Goal: Use online tool/utility: Utilize a website feature to perform a specific function

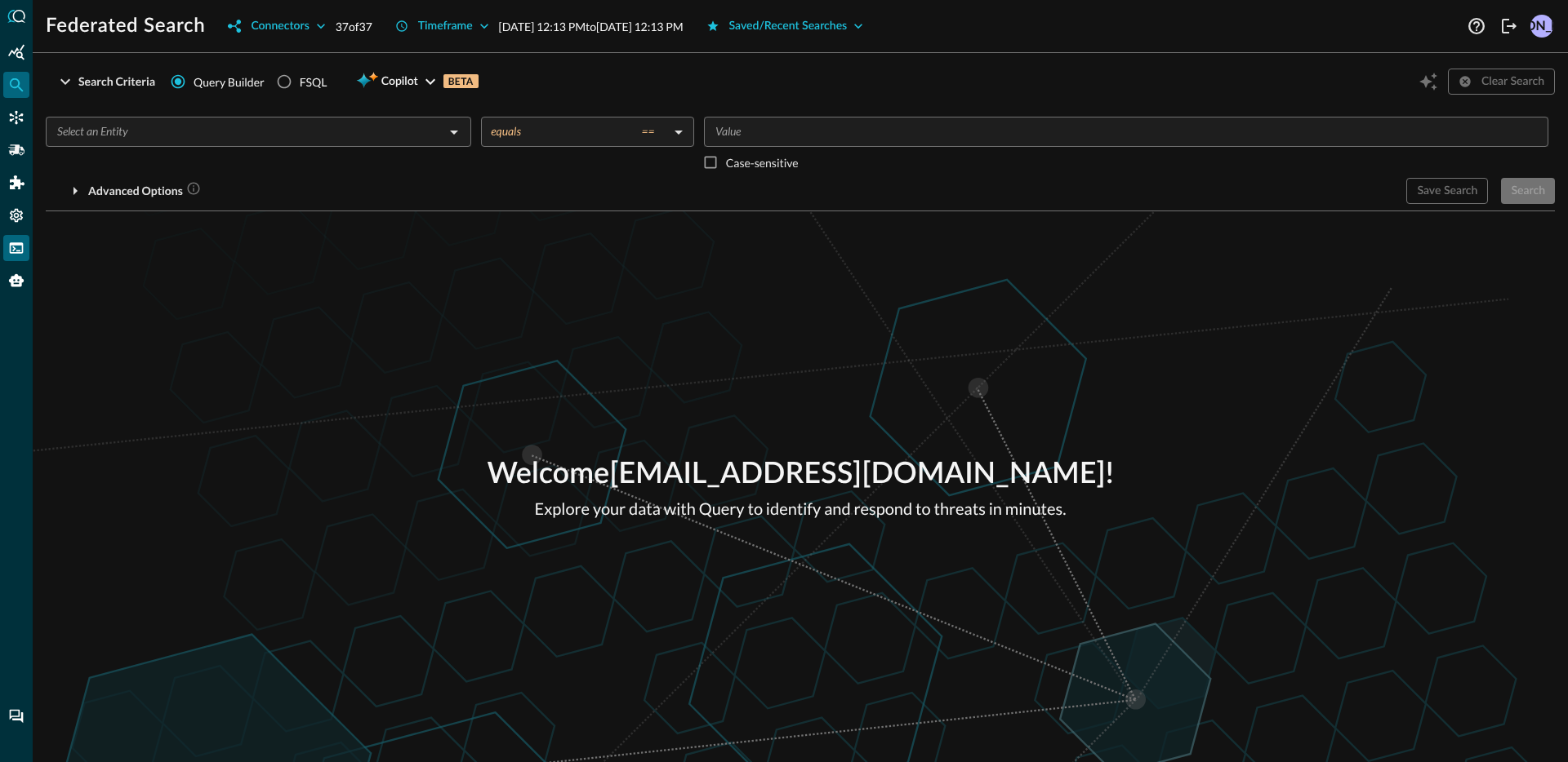
click at [20, 254] on icon "FSQL" at bounding box center [16, 248] width 16 height 16
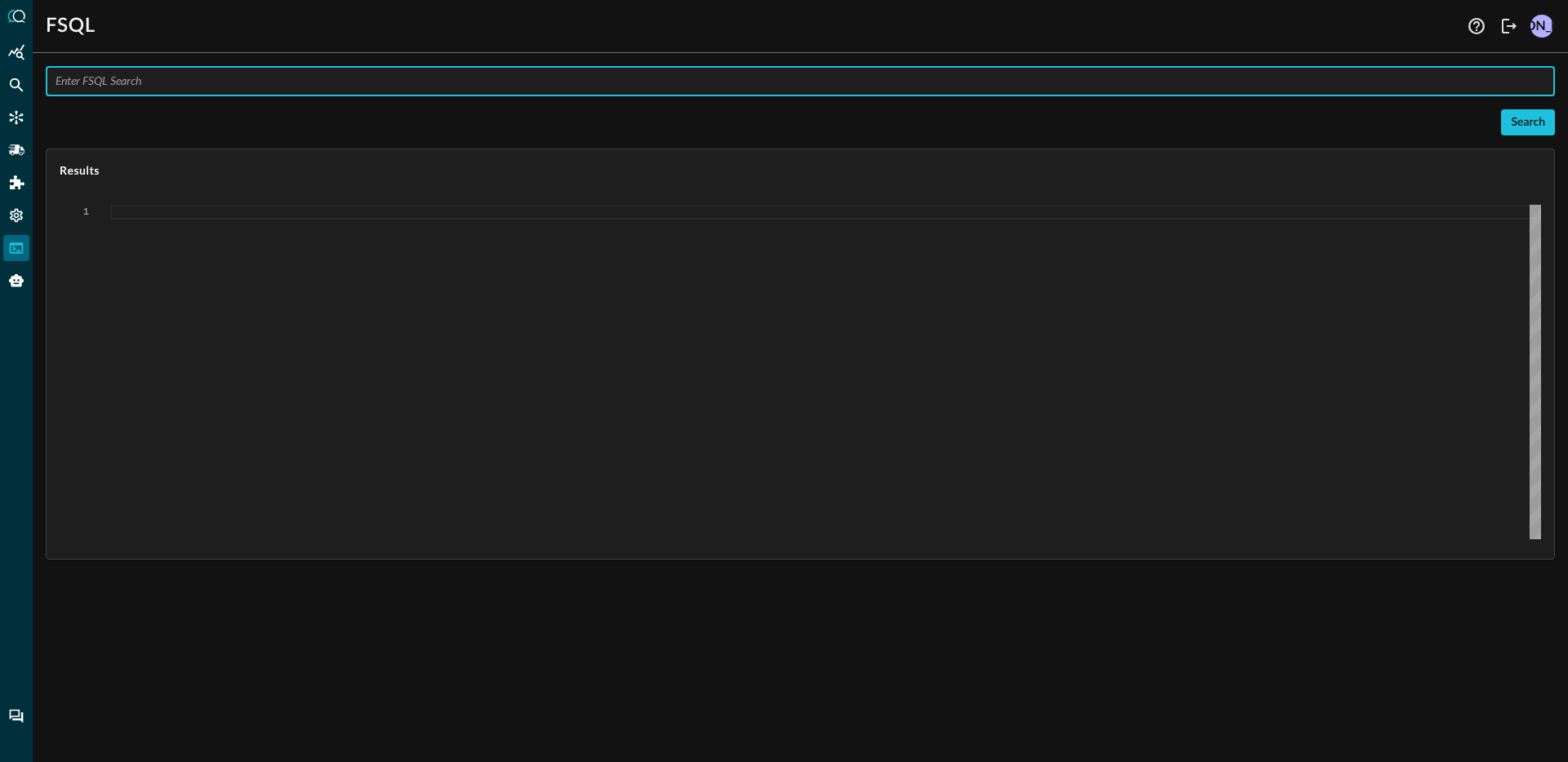
click at [215, 82] on input "text" at bounding box center [805, 81] width 1499 height 30
paste input "QUERY process_activity.actor.process.command_line, [URL][DOMAIN_NAME], process_…"
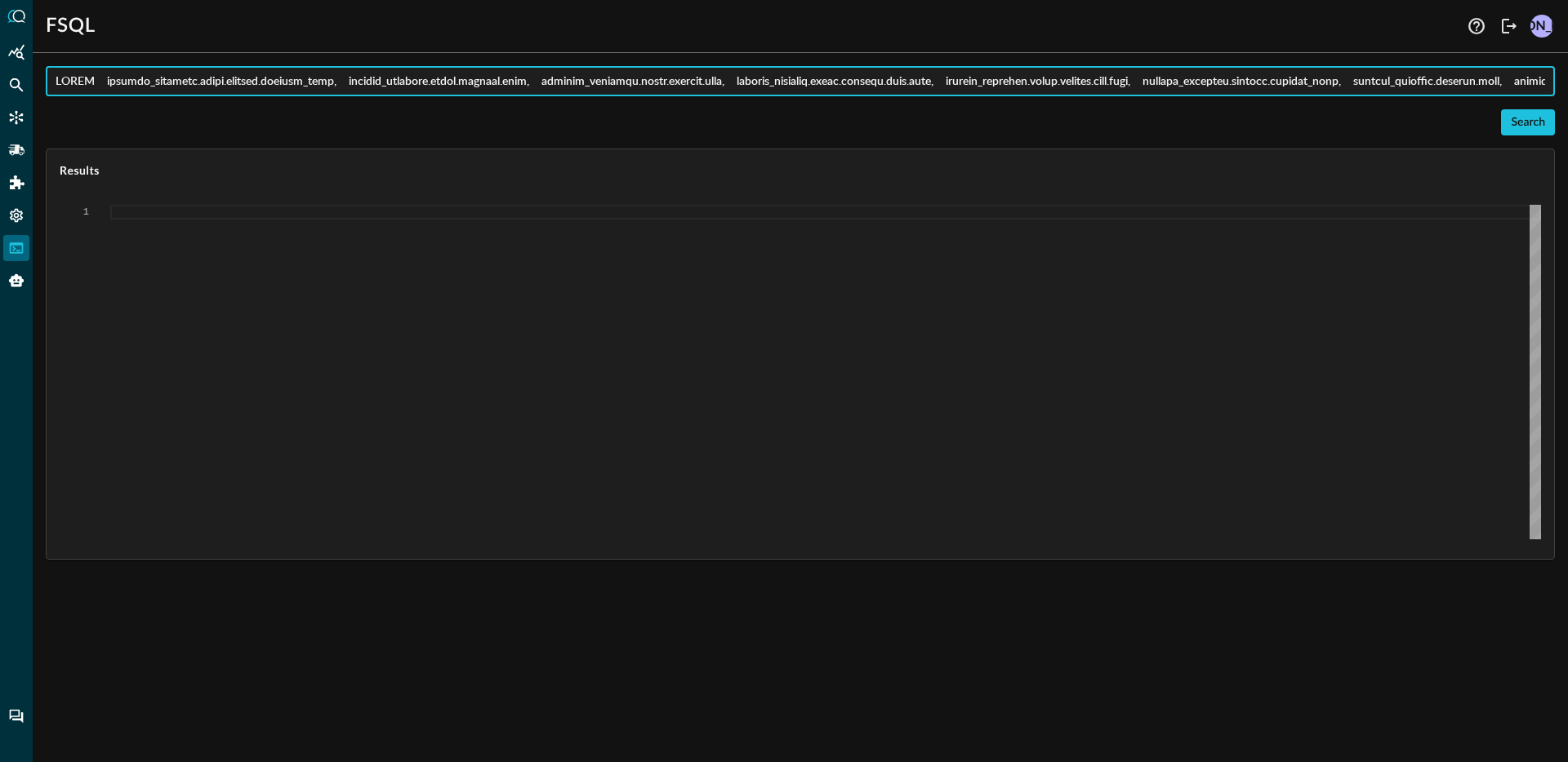
scroll to position [0, 4890]
type input "QUERY process_activity.actor.process.command_line, [URL][DOMAIN_NAME], process_…"
click at [1552, 121] on button "Search" at bounding box center [1528, 122] width 54 height 26
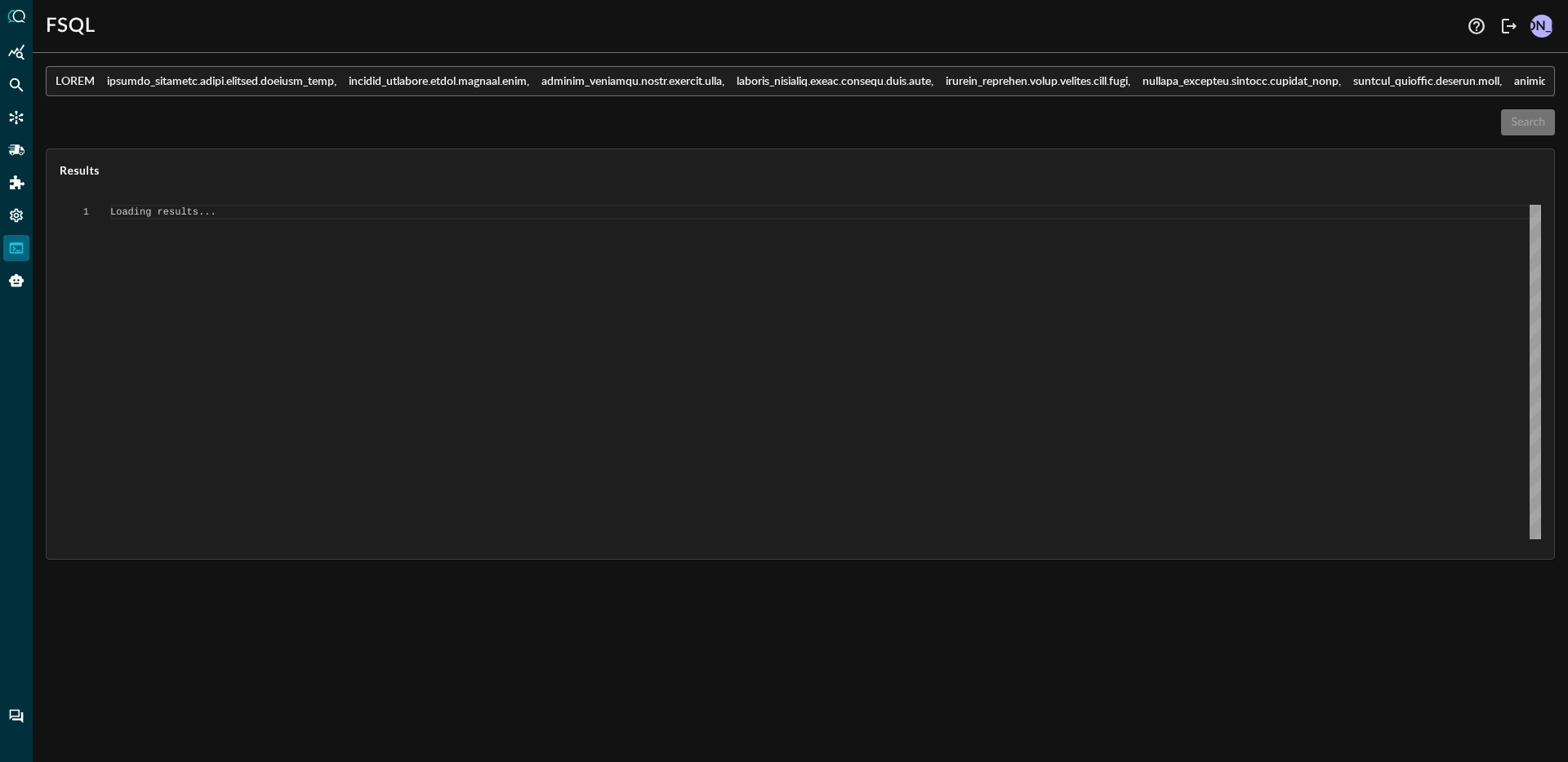
type textarea "{ "response": [ { "status": "connected" }, { "error": "Failed to execute comman…"
click at [252, 70] on input "text" at bounding box center [805, 81] width 1499 height 30
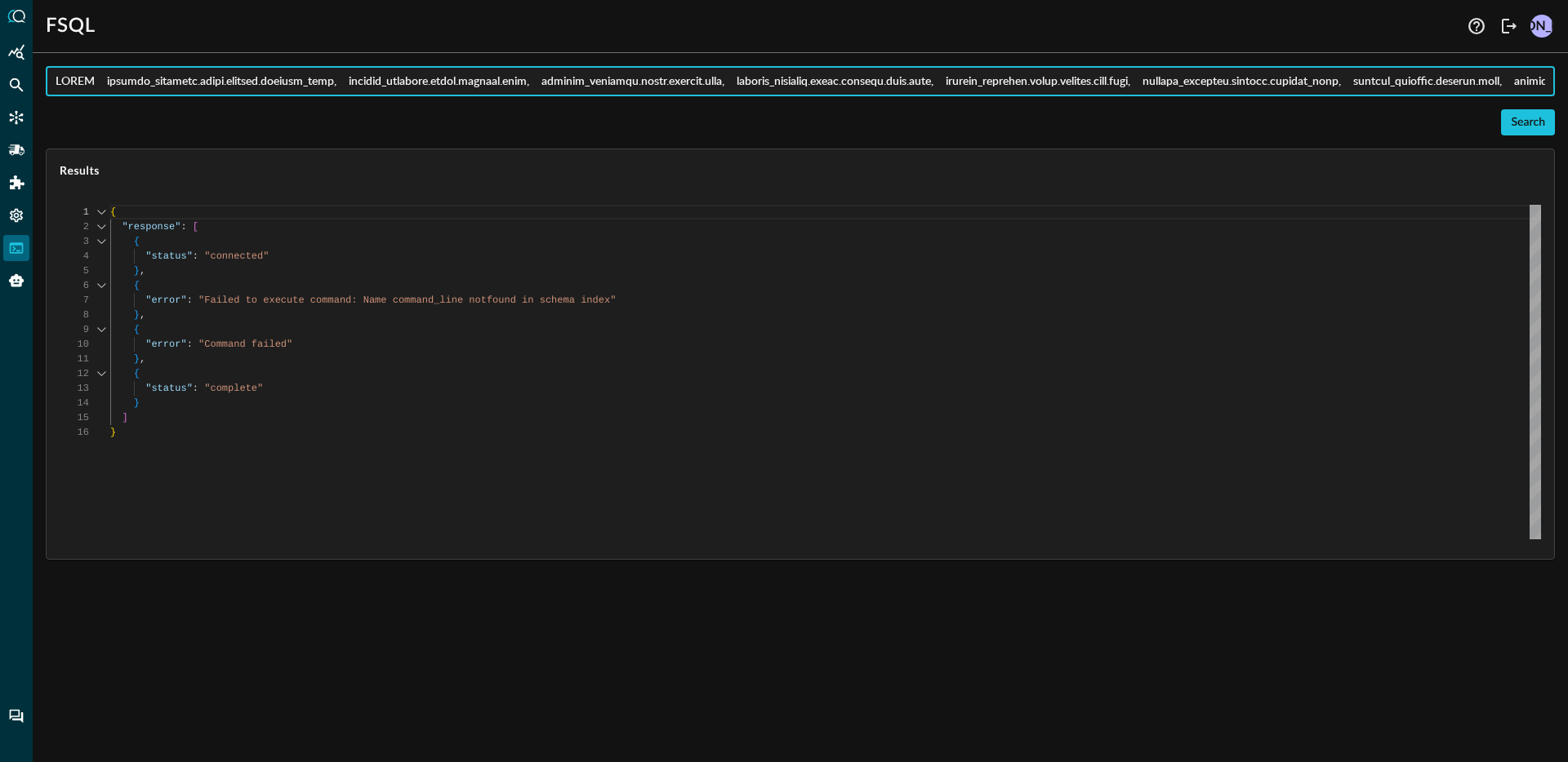
paste input "md_line, [URL][DOMAIN_NAME], process_activity.actor.process.path, [URL][DOMAIN_…"
type input "QUERY process_activity.actor.process.cmd_line, [URL][DOMAIN_NAME], process_acti…"
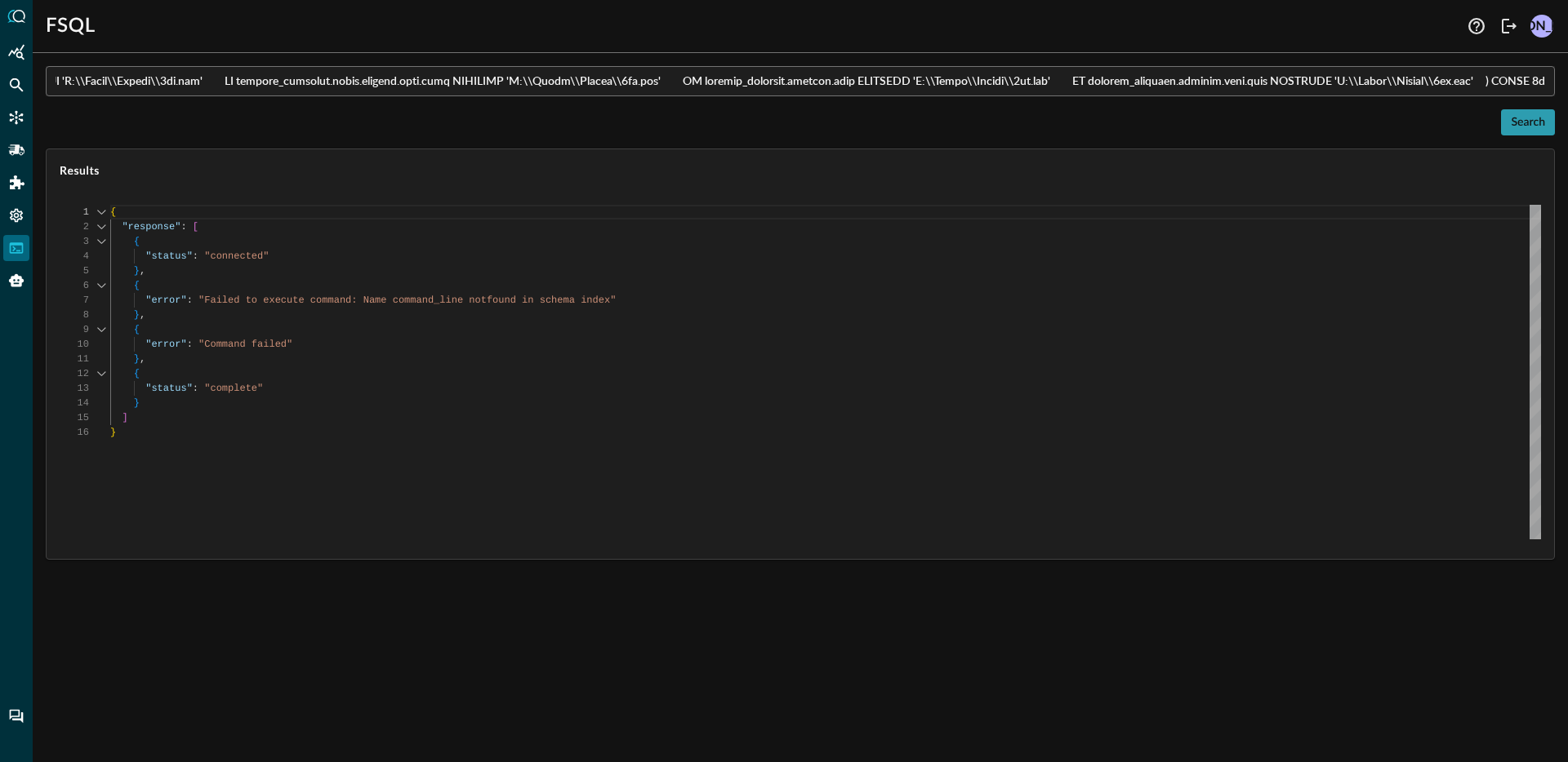
click at [1530, 117] on button "Search" at bounding box center [1528, 122] width 54 height 26
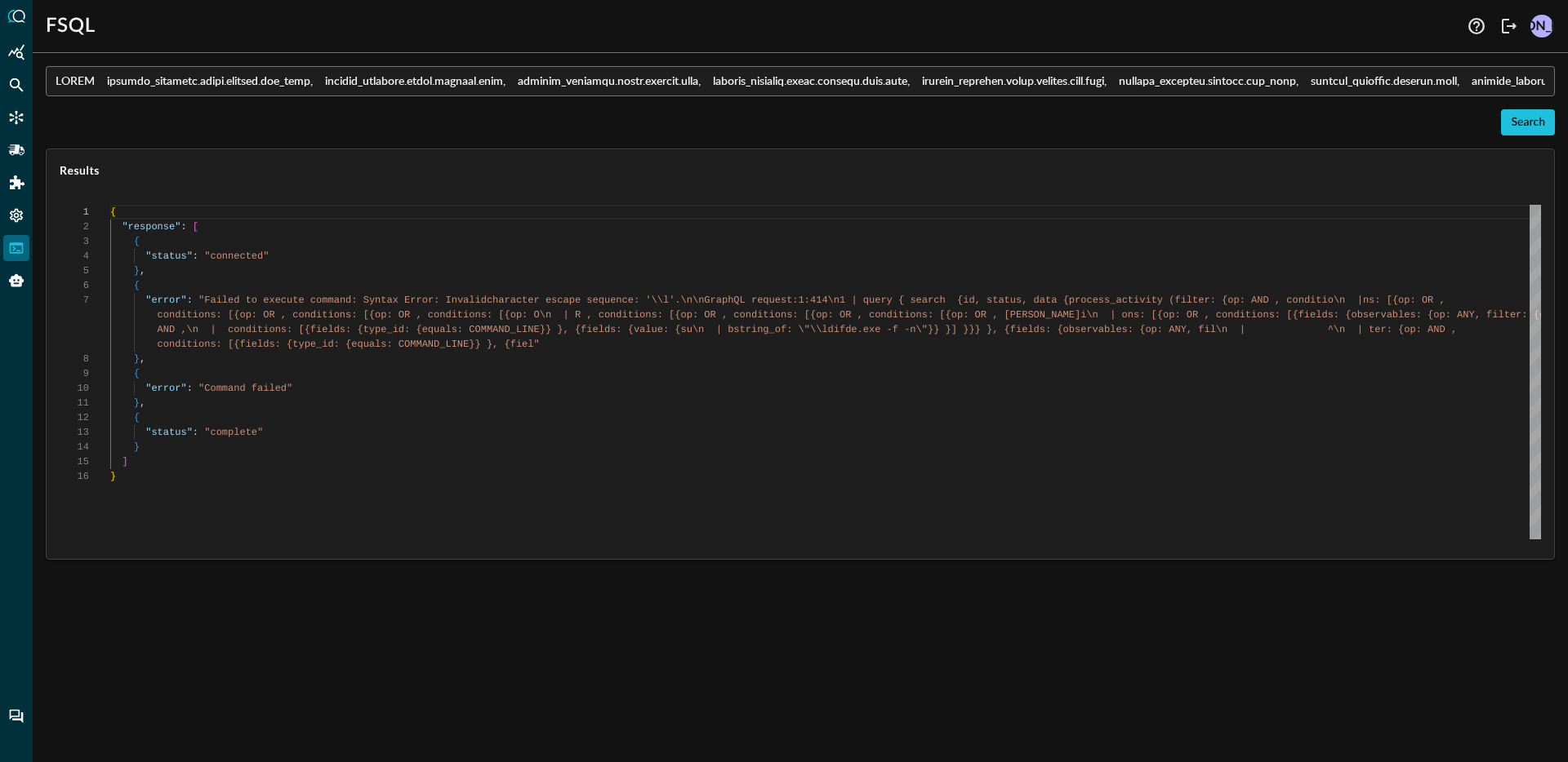
scroll to position [88, 0]
type textarea "}, { "error": "Command failed" }, { "status": "complete" } ] }"
click at [557, 355] on div "{ "response" : [ { "status" : "connected" } , { "error" : "Failed to execute co…" at bounding box center [825, 372] width 1431 height 335
click at [719, 88] on input "text" at bounding box center [805, 81] width 1499 height 30
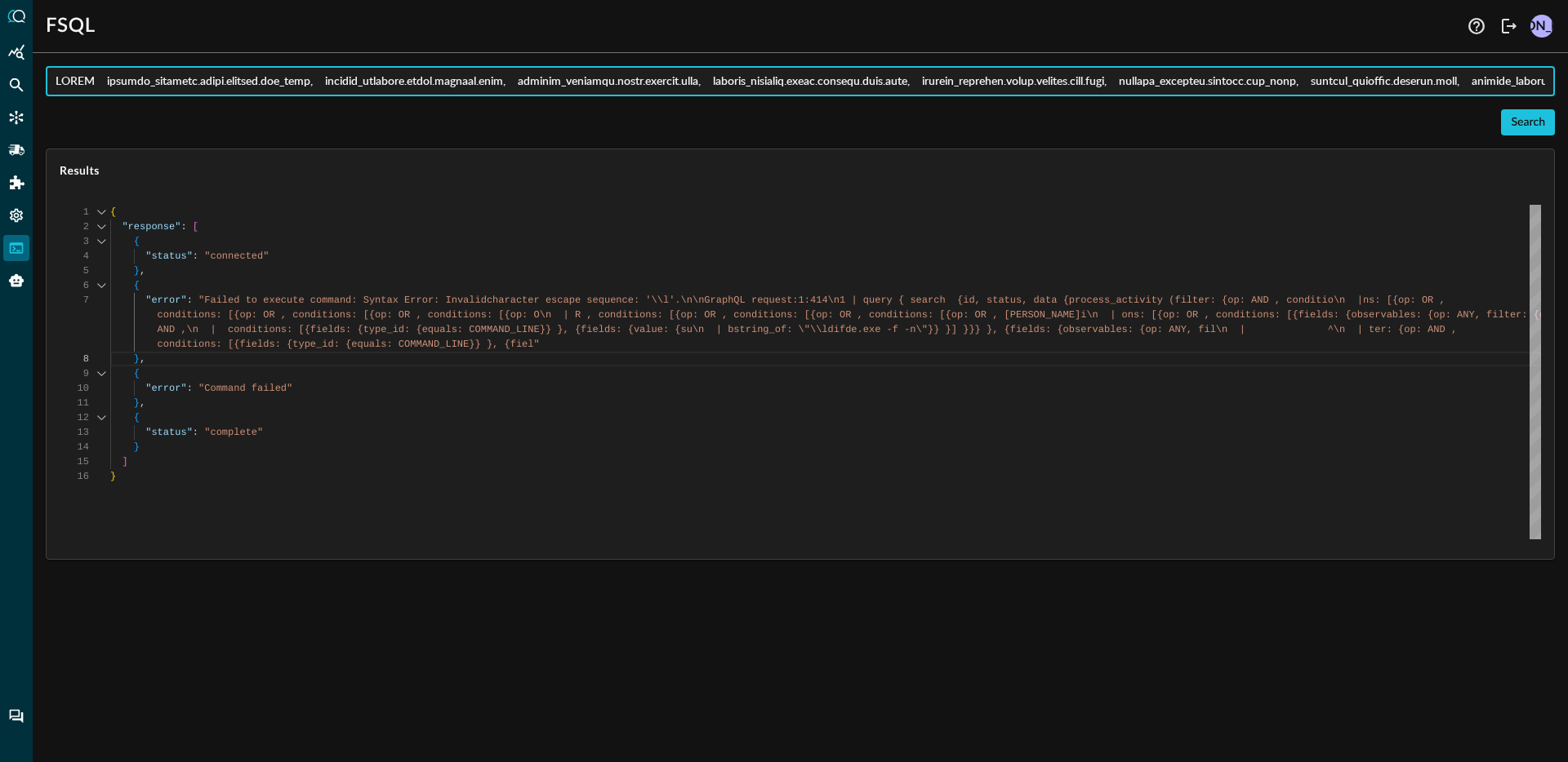
paste input "ldifde.exe -f -n' OR %command_line CONTAINS '"
type input "QUERY process_activity.actor.process.cmd_line, [URL][DOMAIN_NAME], process_acti…"
click at [1509, 124] on button "Search" at bounding box center [1528, 122] width 54 height 26
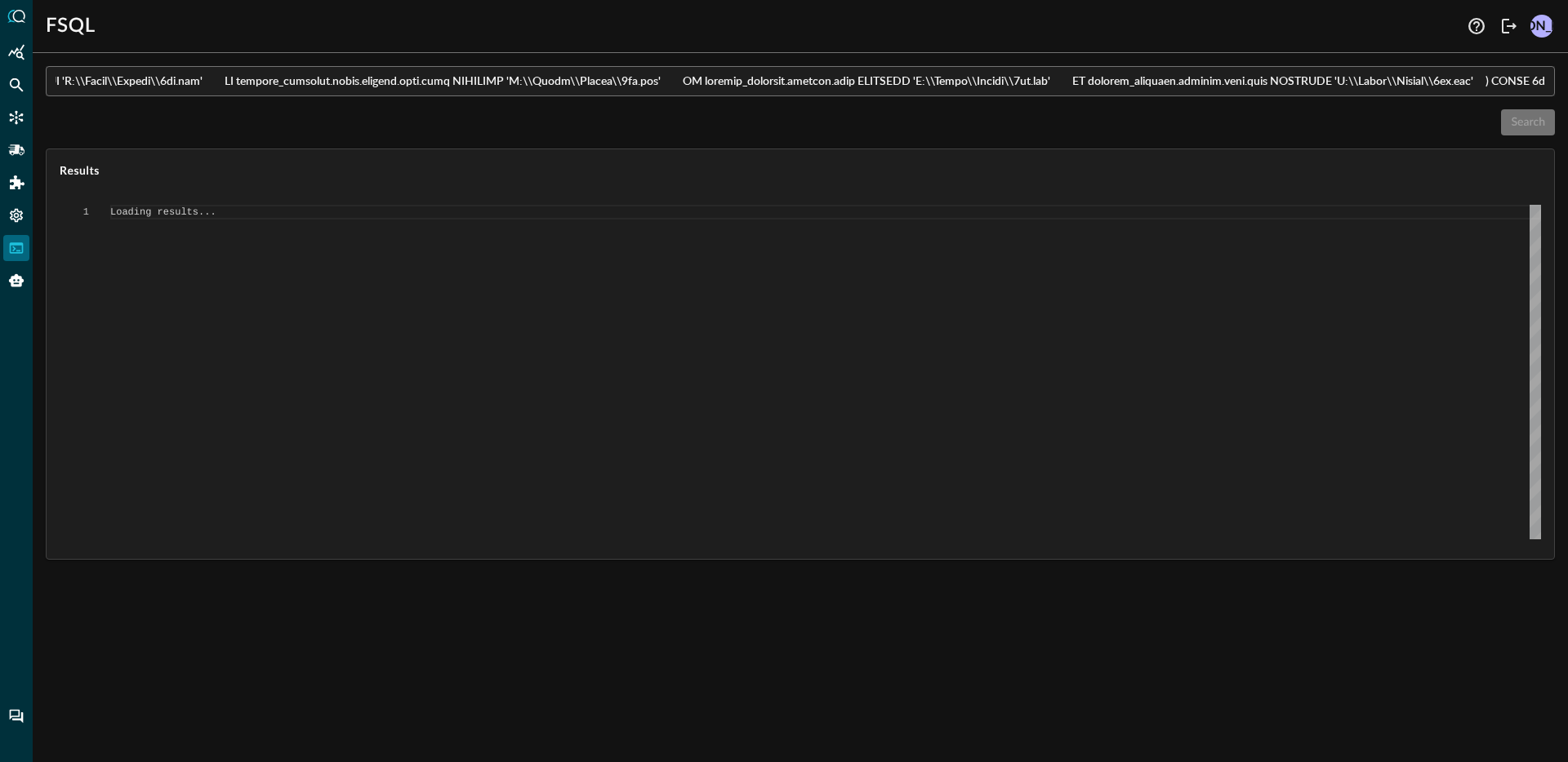
scroll to position [0, 0]
type textarea "{ "response": [ { "status": "connected" }, { "error": "Failed to execute comman…"
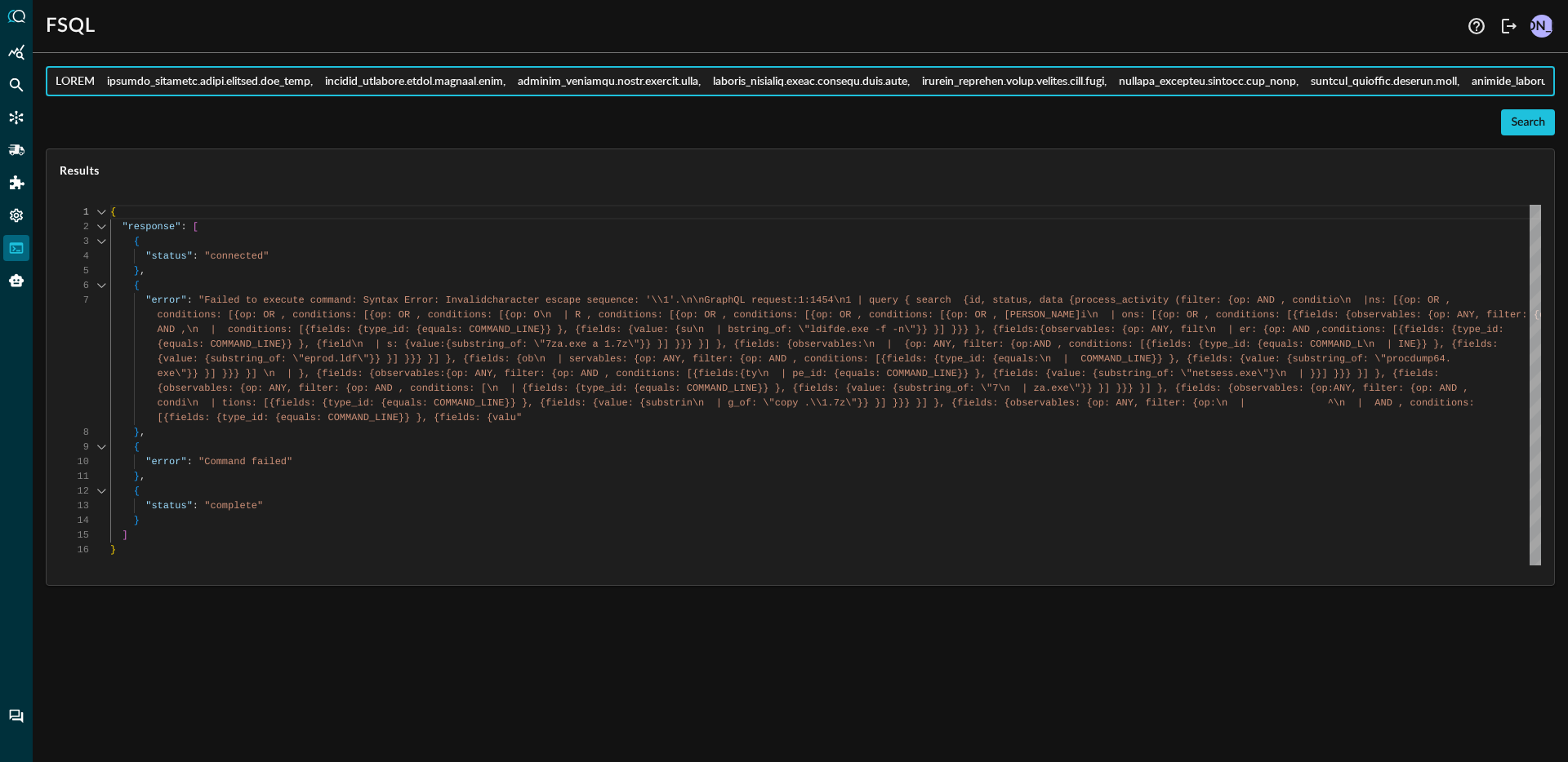
click at [607, 86] on input "text" at bounding box center [805, 81] width 1499 height 30
paste input "1.7z' OR %command_line CONTAINS 'copy \client\c$' ) OR ( process_activity.actor…"
type input "QUERY process_activity.actor.process.cmd_line, [URL][DOMAIN_NAME], process_acti…"
click at [1530, 121] on button "Search" at bounding box center [1528, 122] width 54 height 26
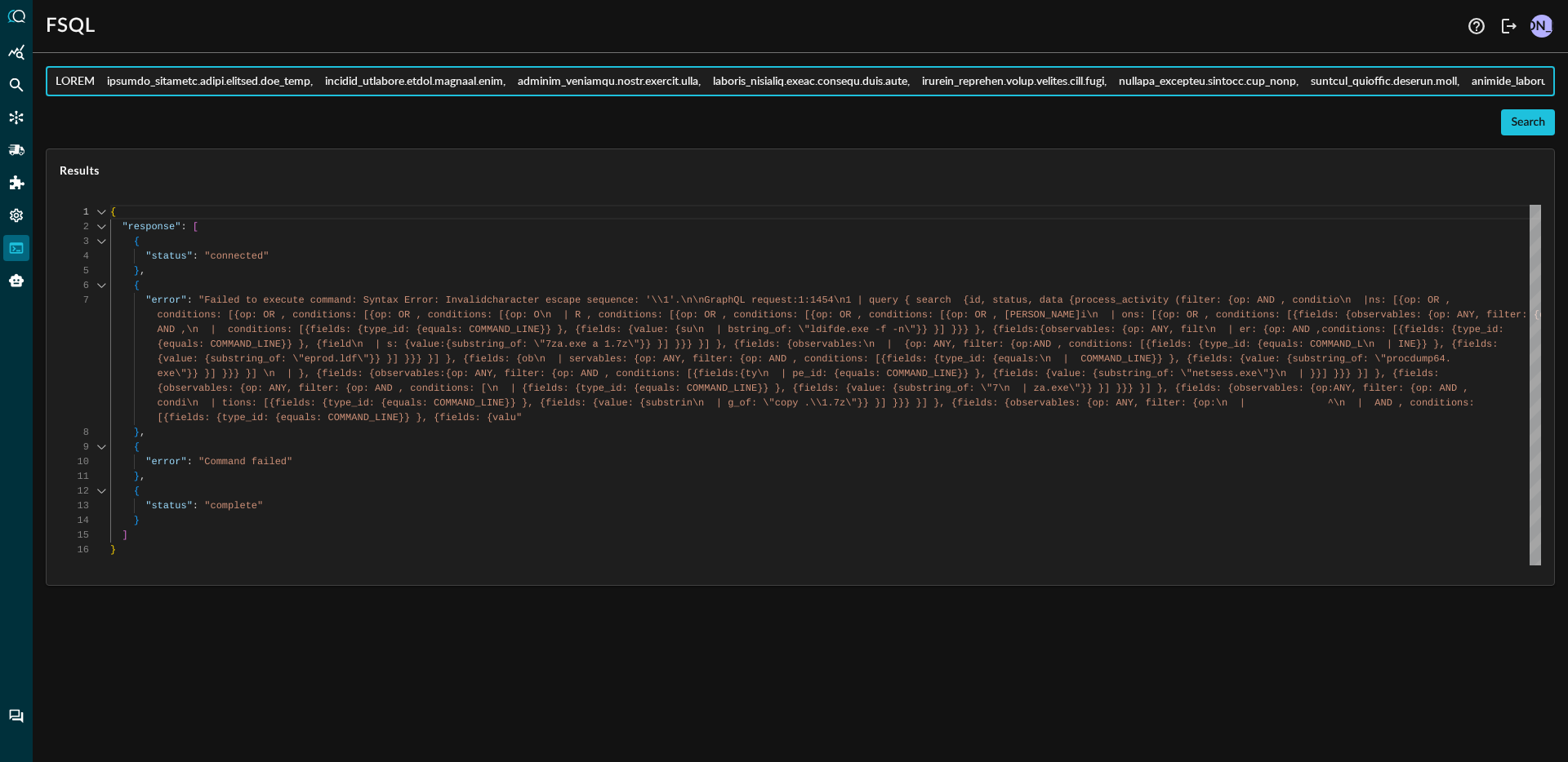
scroll to position [0, 0]
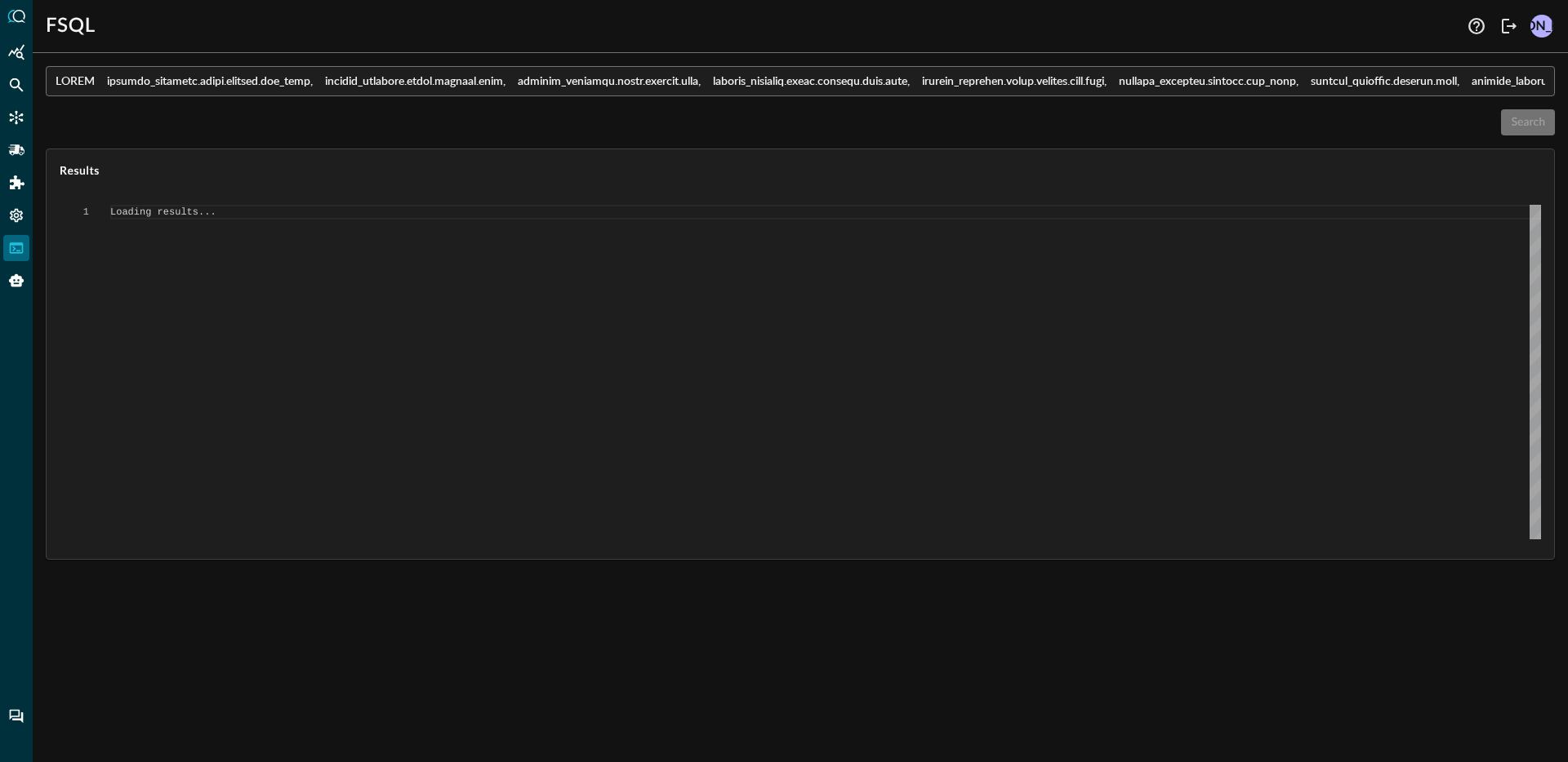
type textarea "{ "response": [ { "status": "connected" }, { "command": "QUERY" }, { "search_id…"
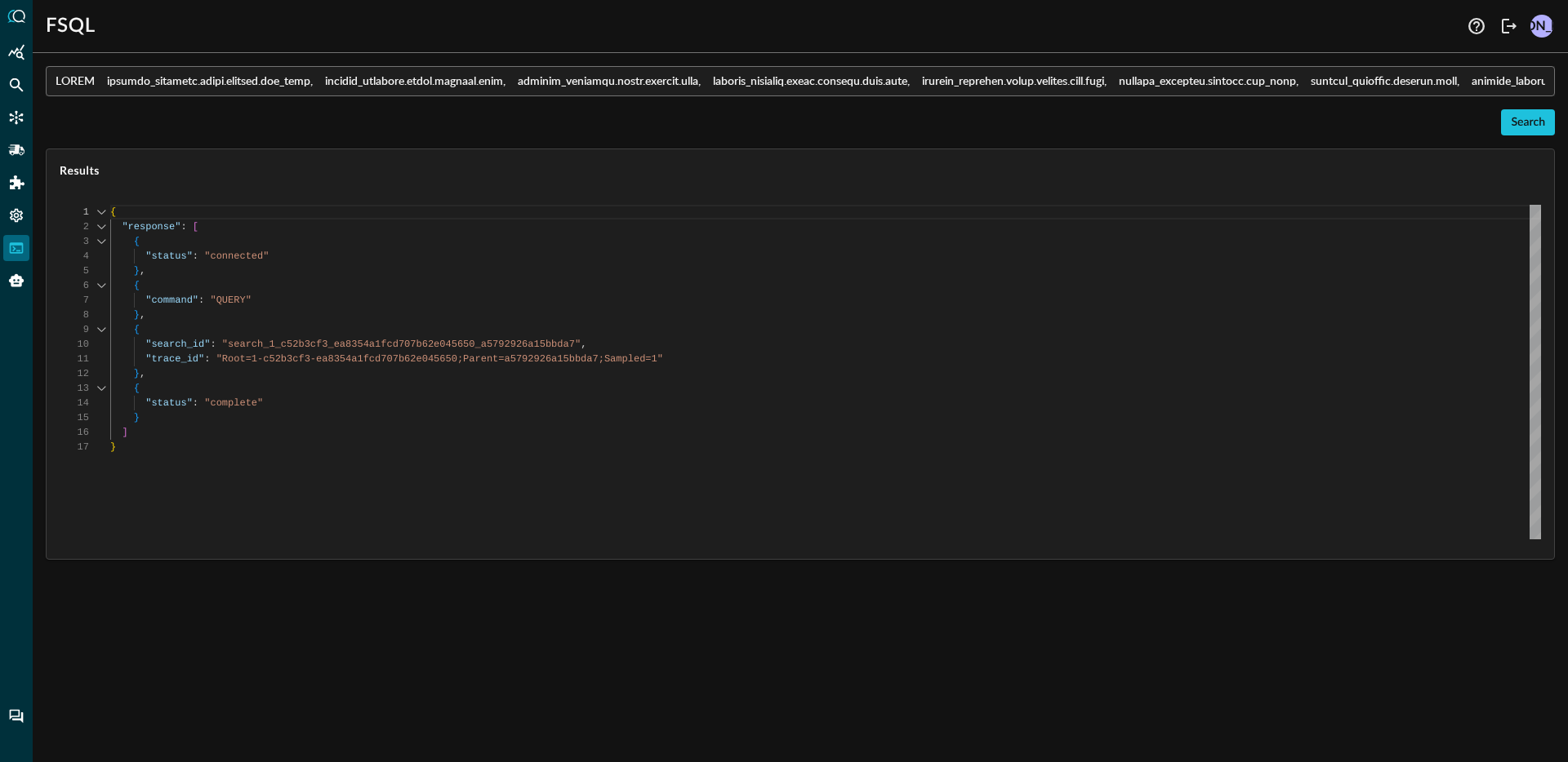
click at [665, 91] on input "text" at bounding box center [805, 81] width 1499 height 30
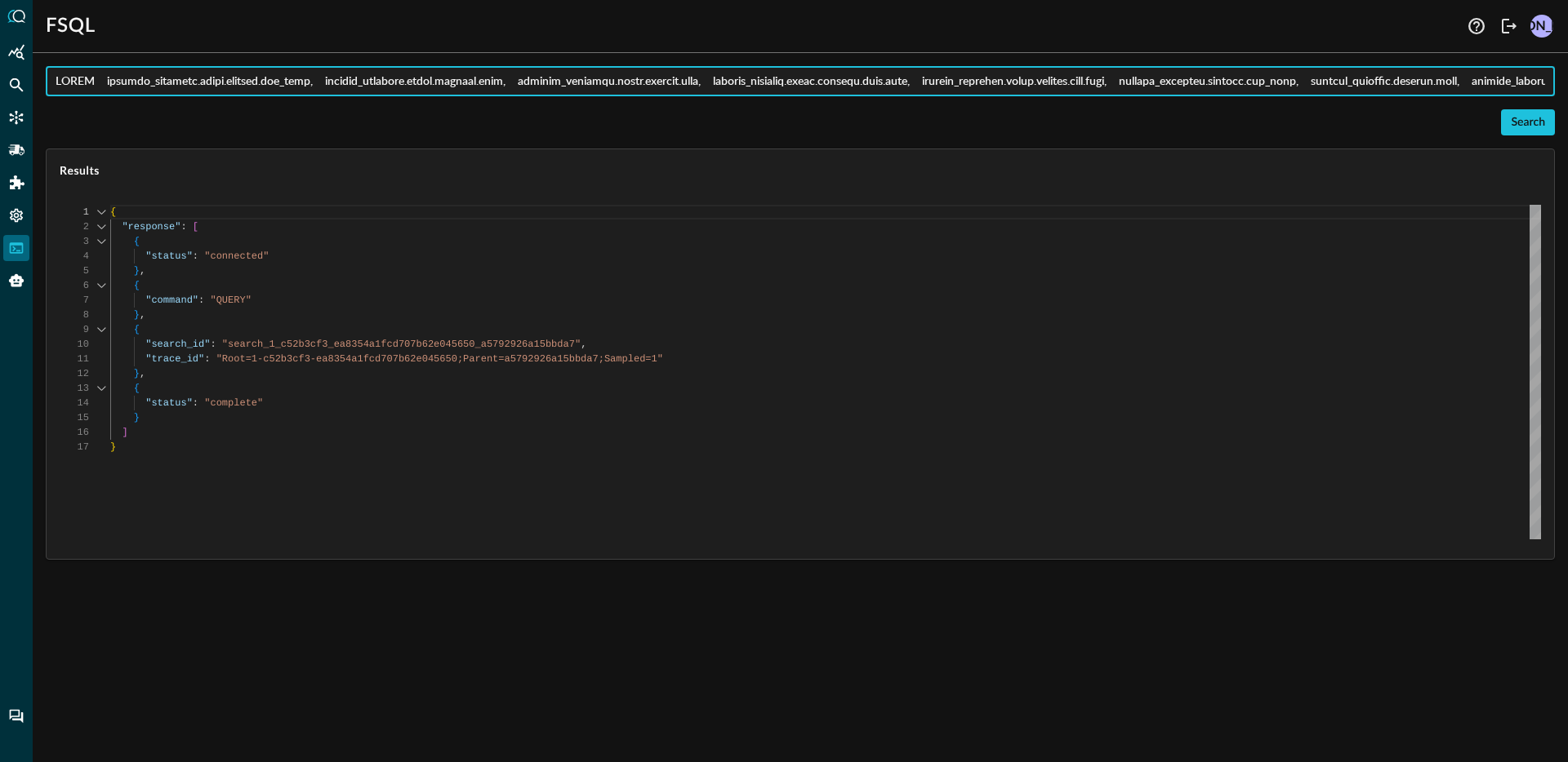
paste input "[DOMAIN_NAME], process_activity.actor.process.parent_process.cmd_line, [URL][DO…"
type input "QUERY process_activity.actor.process.cmd_line, [URL][DOMAIN_NAME], [URL][DOMAIN…"
click at [1525, 128] on button "Search" at bounding box center [1528, 122] width 54 height 26
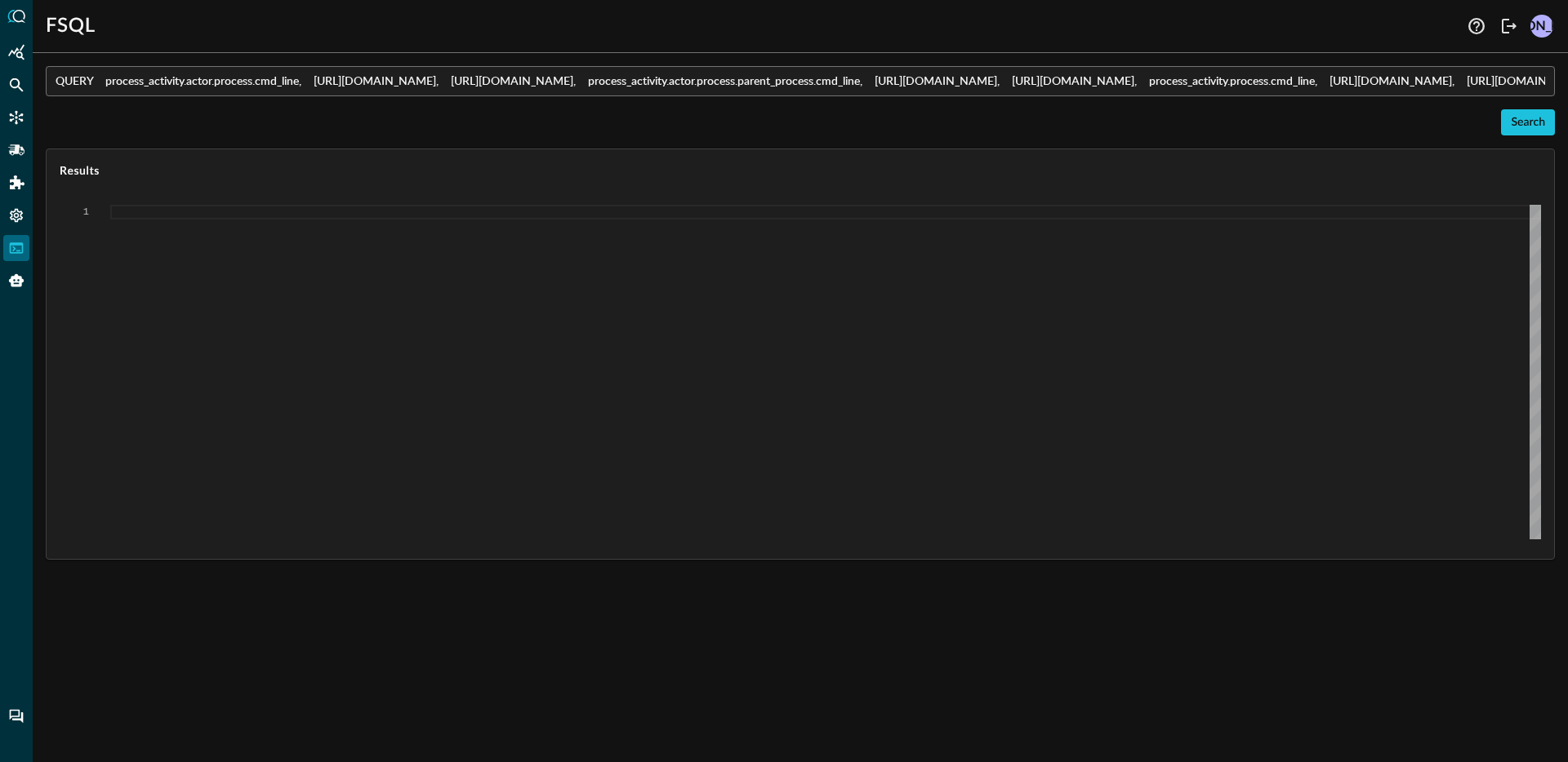
scroll to position [0, 0]
type textarea "Loading results..."
click at [464, 373] on div "Loading results..." at bounding box center [825, 372] width 1431 height 335
click at [731, 72] on input "QUERY process_activity.actor.process.cmd_line, [URL][DOMAIN_NAME], [URL][DOMAIN…" at bounding box center [805, 81] width 1499 height 30
click at [20, 223] on icon "Settings" at bounding box center [16, 215] width 16 height 16
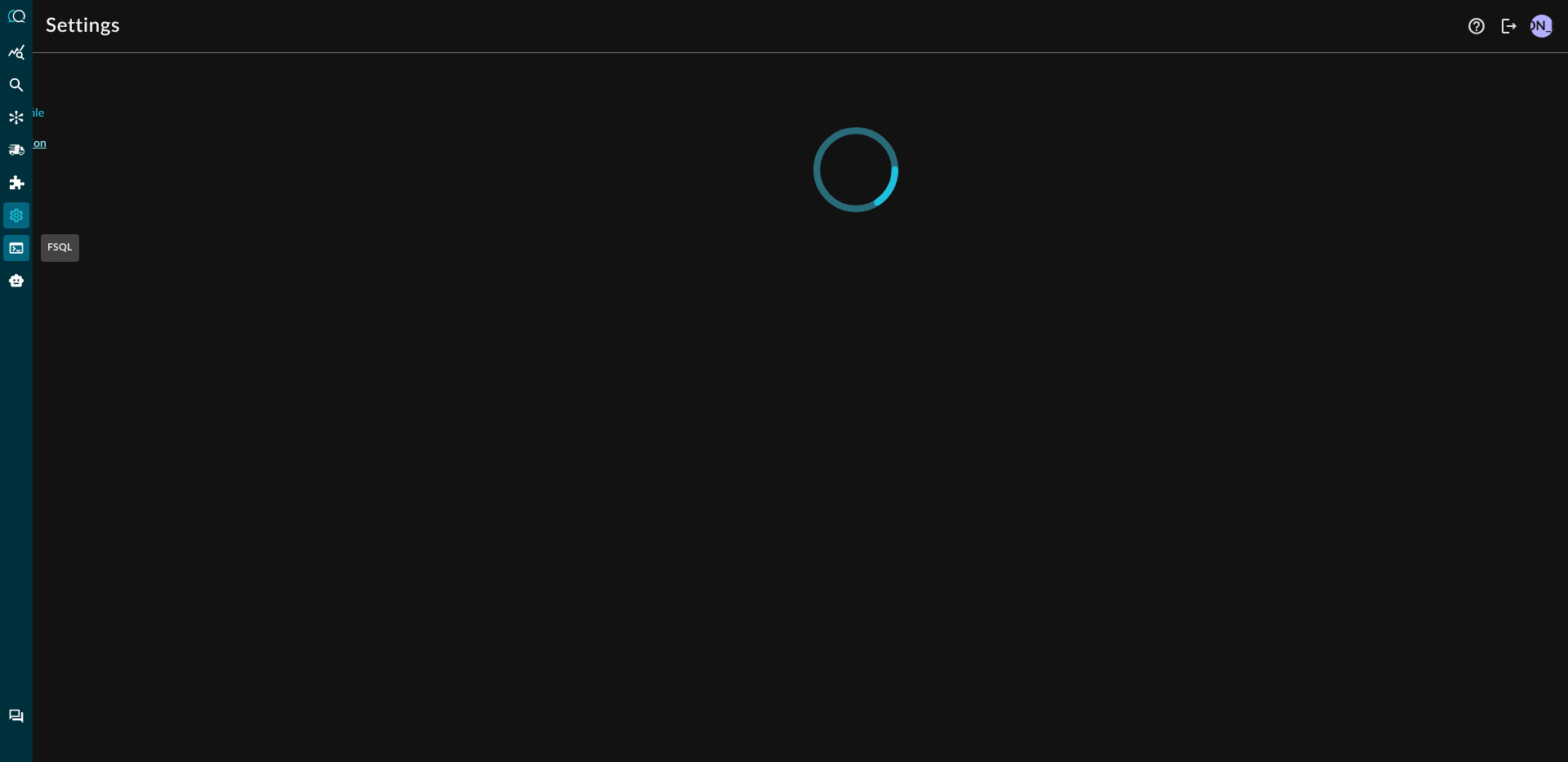
click at [18, 252] on icon "FSQL" at bounding box center [16, 248] width 14 height 10
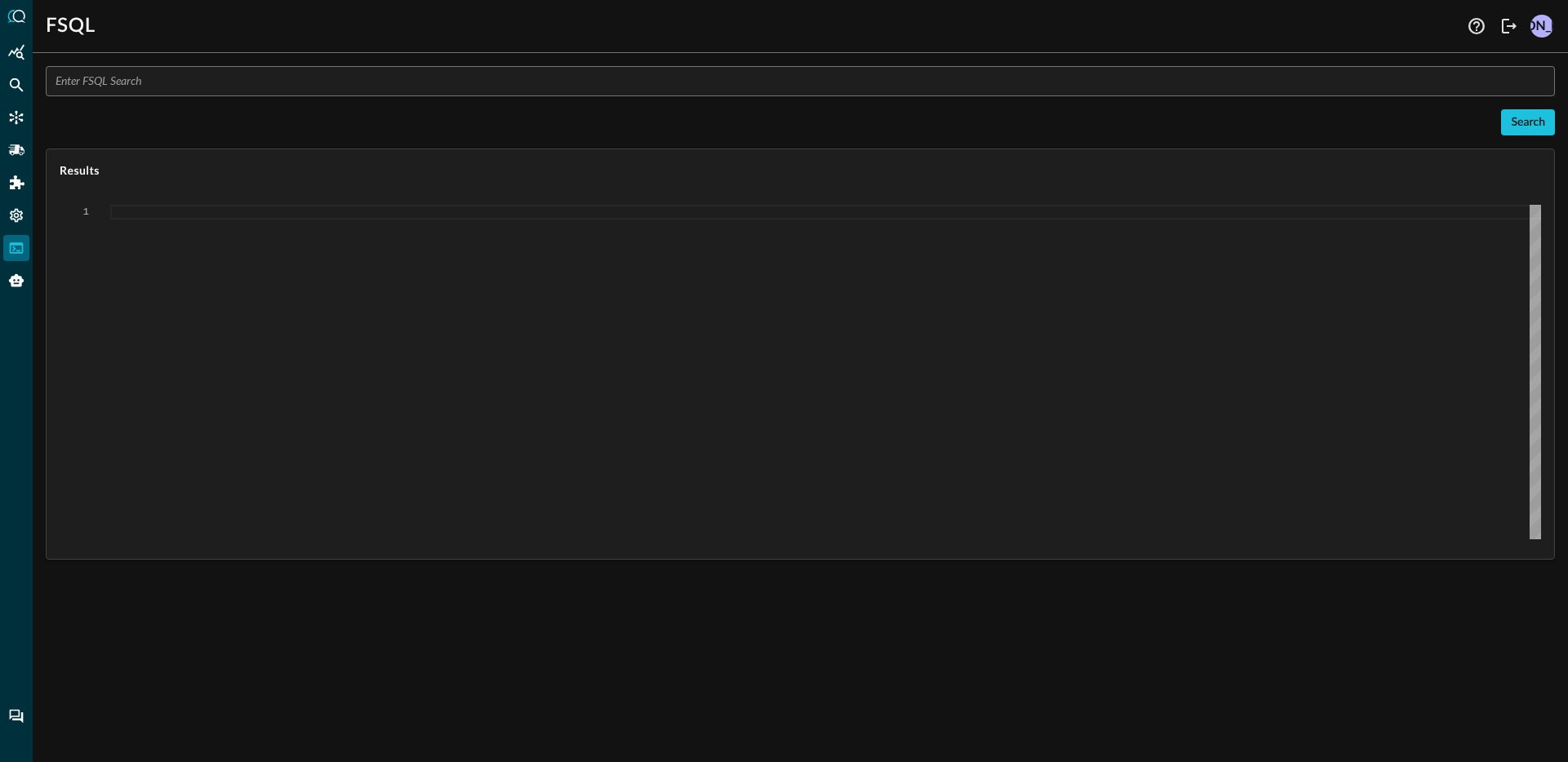
click at [293, 86] on input "text" at bounding box center [805, 81] width 1499 height 30
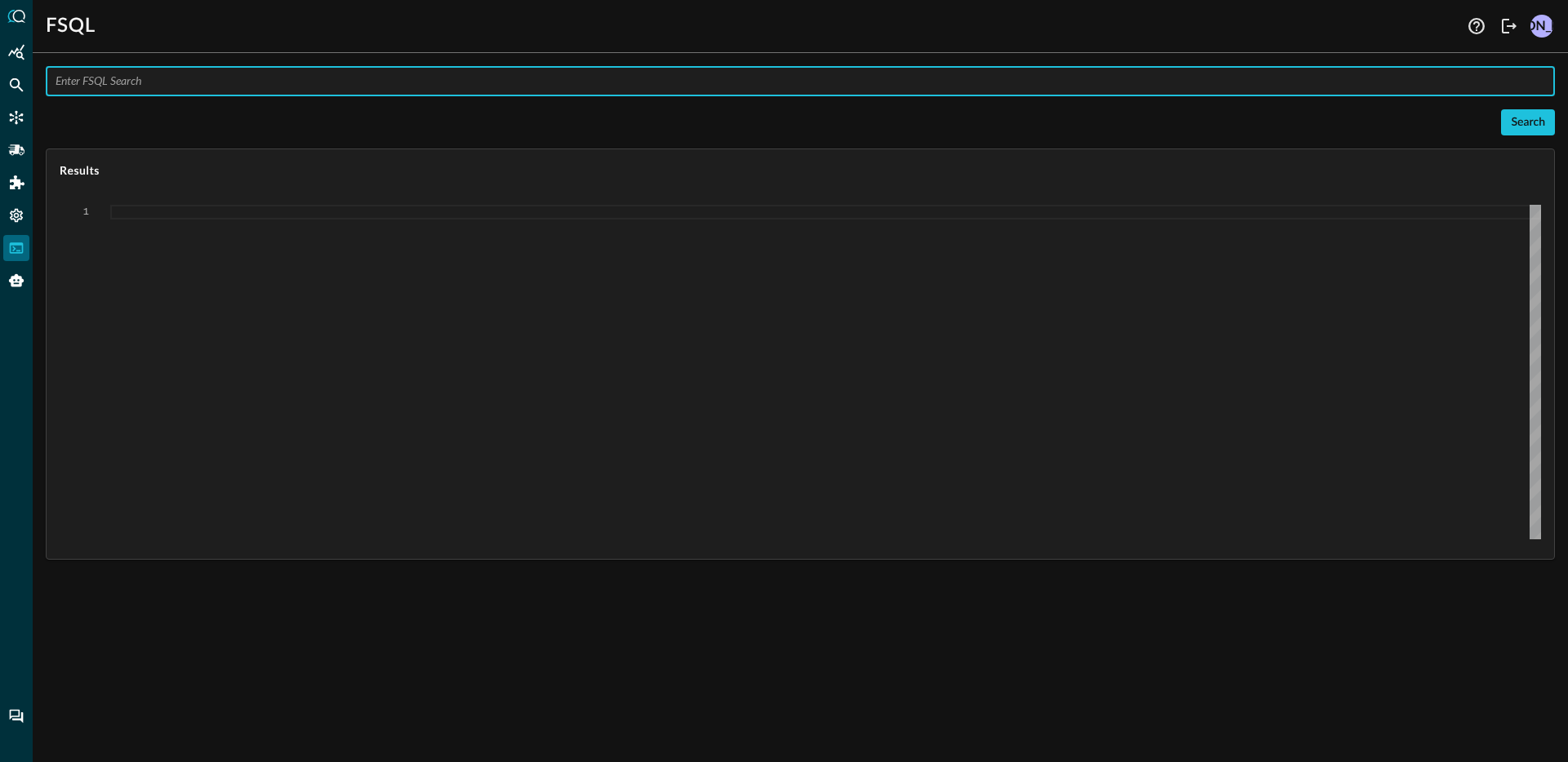
paste input "QUERY process_activity.actor.process.cmd_line, [URL][DOMAIN_NAME], [URL][DOMAIN…"
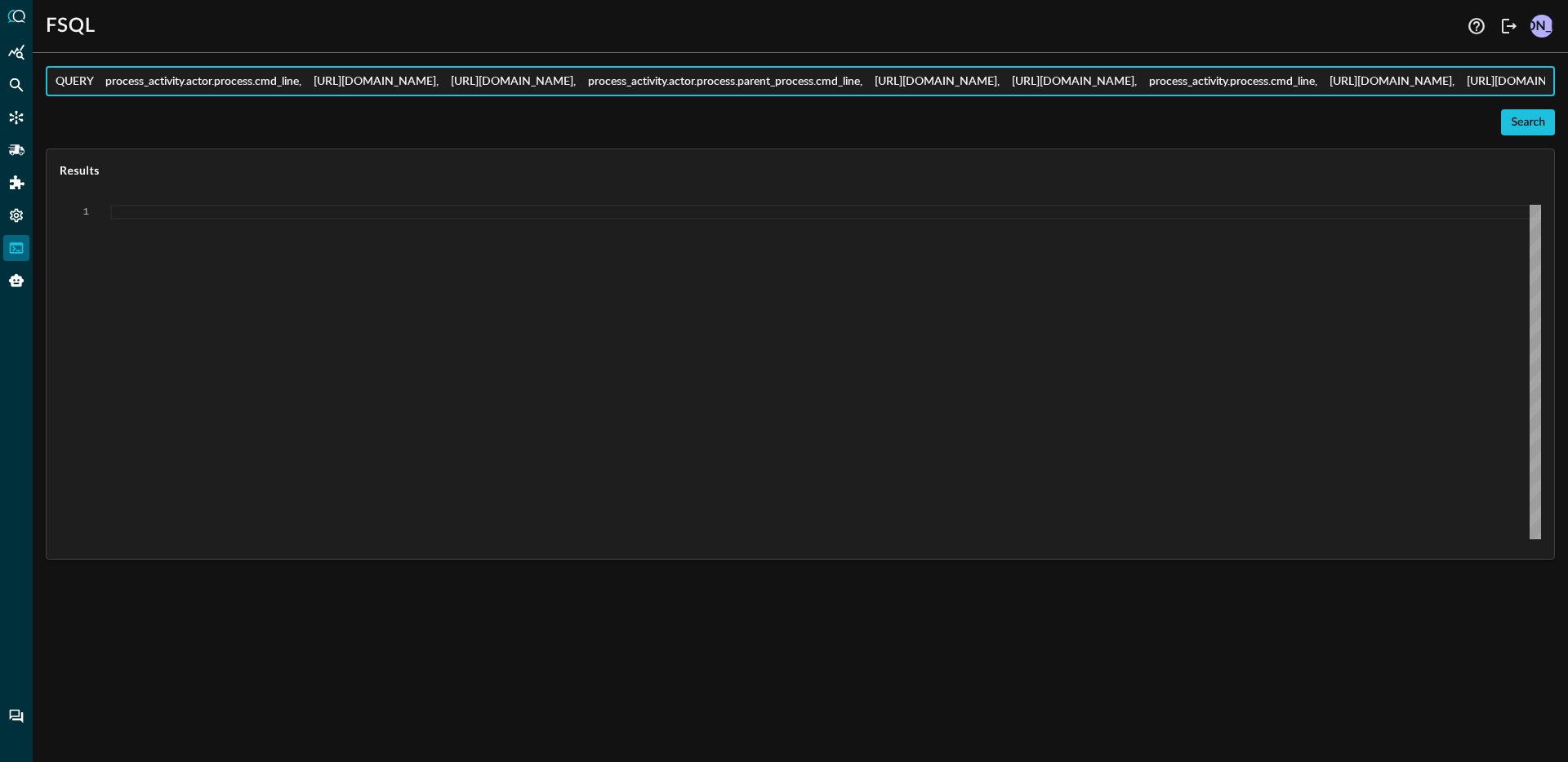
scroll to position [0, 2305]
type input "QUERY process_activity.actor.process.cmd_line, [URL][DOMAIN_NAME], [URL][DOMAIN…"
click at [1533, 133] on button "Search" at bounding box center [1528, 122] width 54 height 26
type textarea "Loading results..."
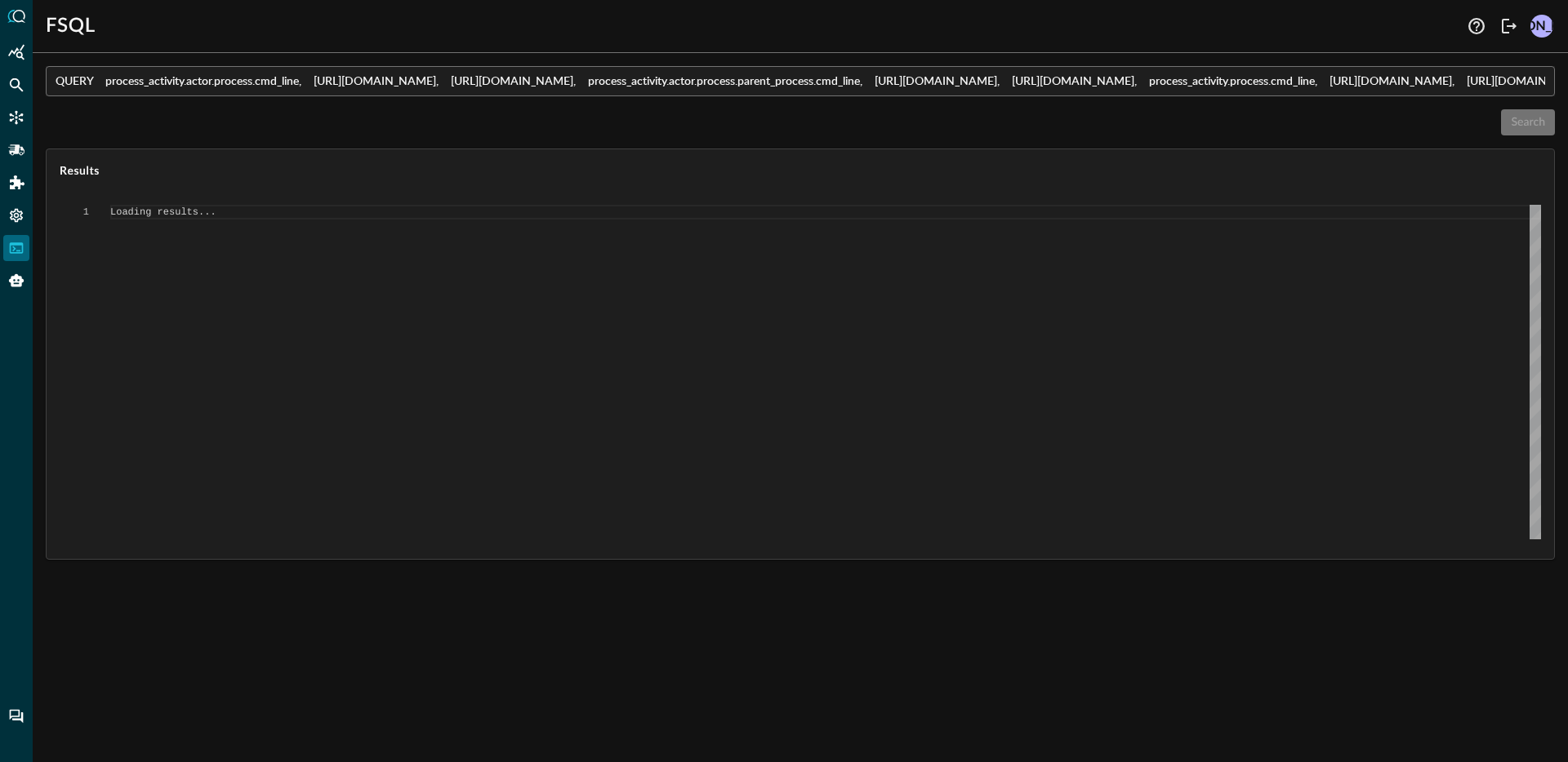
click at [17, 248] on icon "FSQL" at bounding box center [16, 248] width 16 height 16
click at [17, 251] on icon "FSQL" at bounding box center [16, 248] width 14 height 10
click at [24, 214] on div "Settings" at bounding box center [16, 215] width 26 height 26
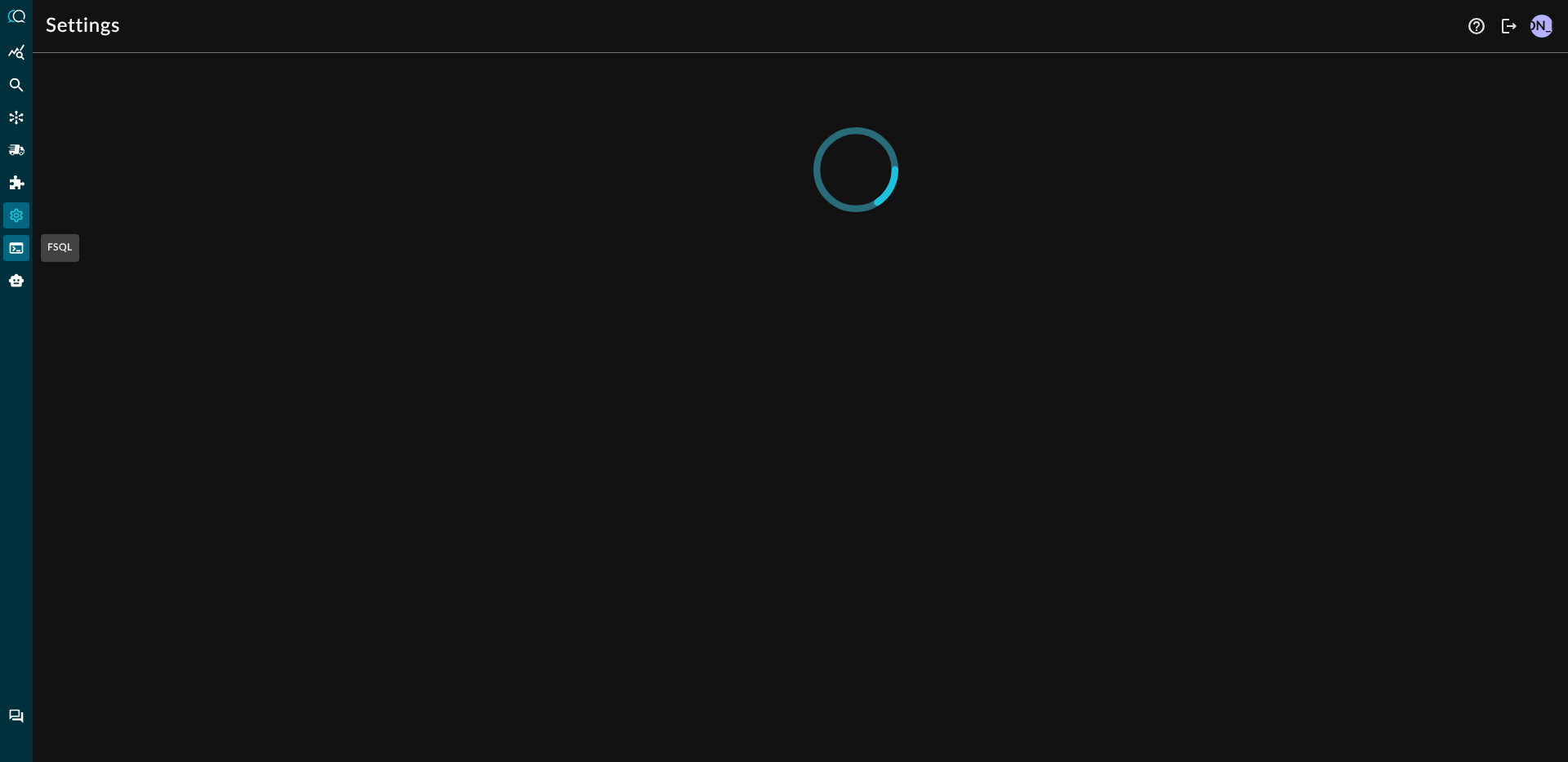
click at [21, 240] on icon "FSQL" at bounding box center [16, 248] width 16 height 16
